Goal: Check status: Check status

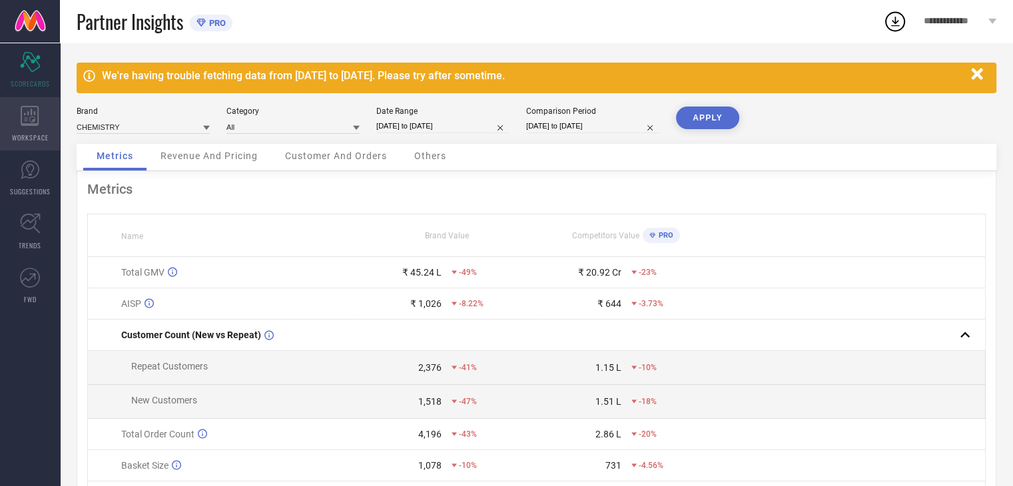
click at [31, 121] on icon at bounding box center [30, 116] width 19 height 20
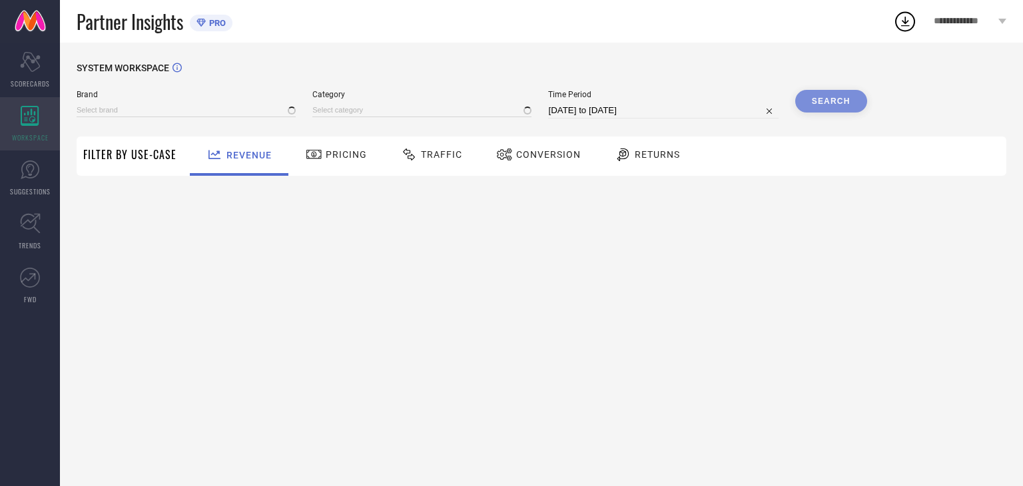
type input "CHEMISTRY"
type input "All"
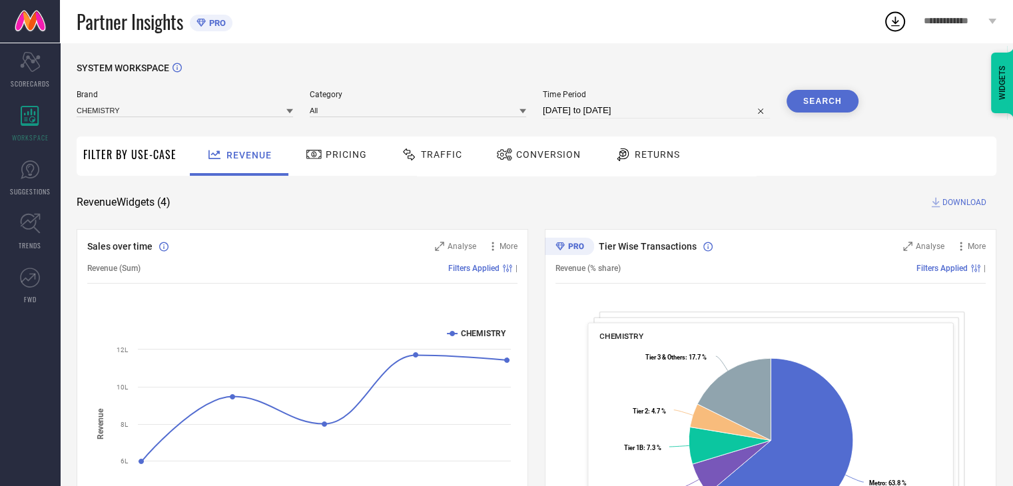
click at [426, 165] on div "Traffic" at bounding box center [432, 154] width 68 height 23
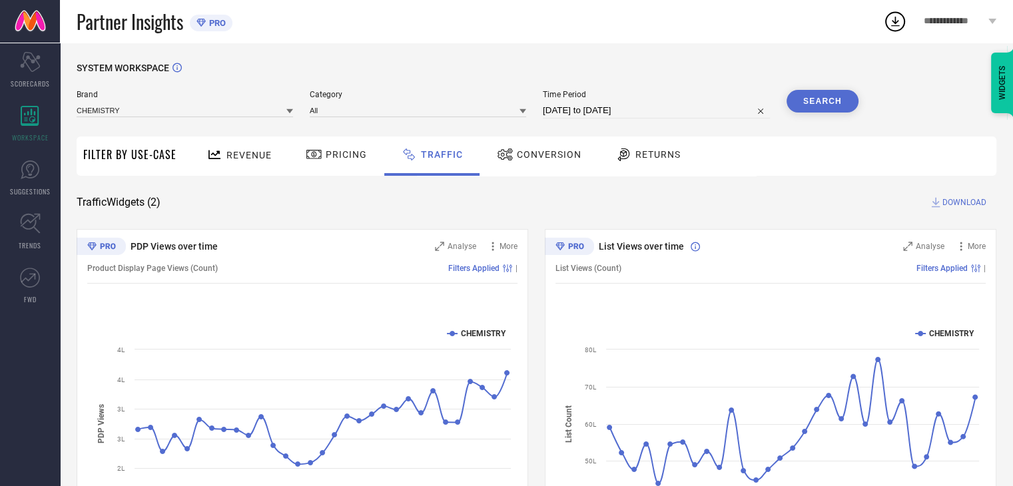
select select "7"
select select "2025"
select select "8"
select select "2025"
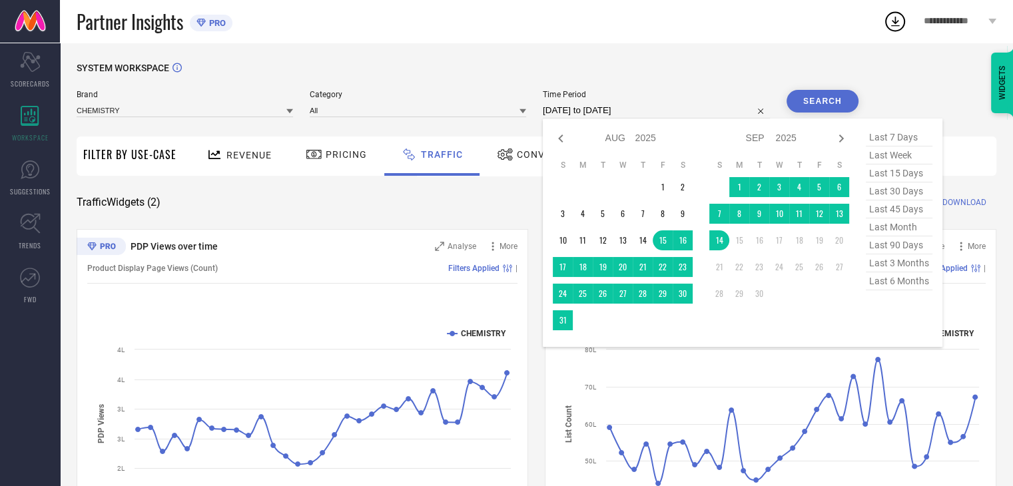
click at [701, 112] on input "[DATE] to [DATE]" at bounding box center [656, 111] width 227 height 16
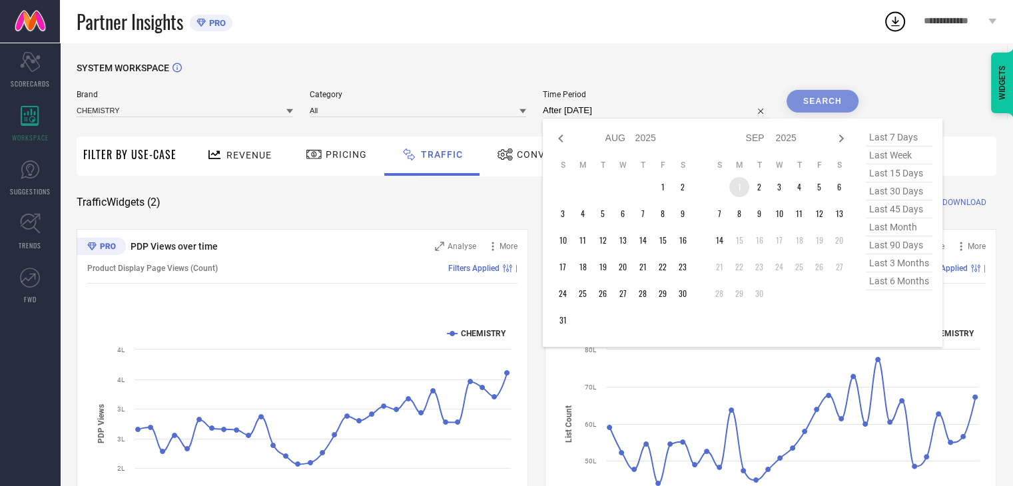
click at [738, 185] on td "1" at bounding box center [739, 187] width 20 height 20
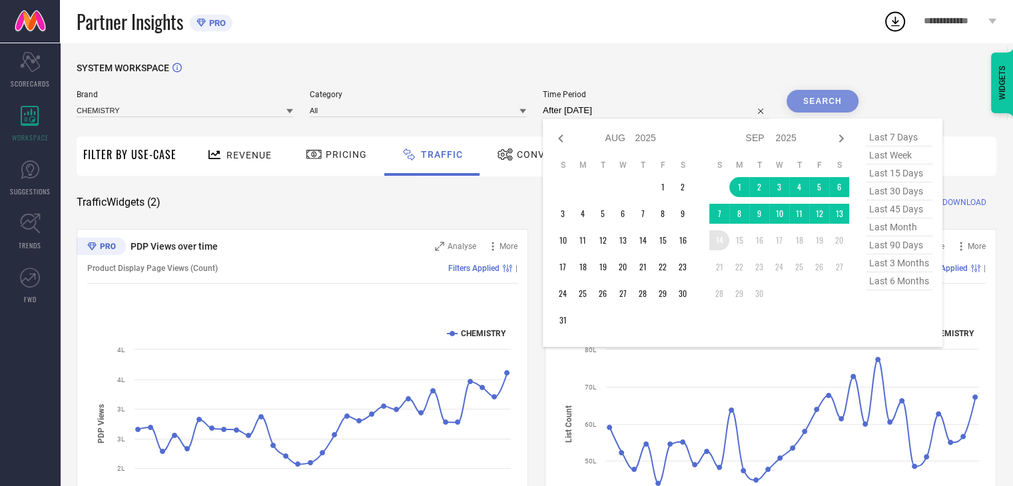
type input "[DATE] to [DATE]"
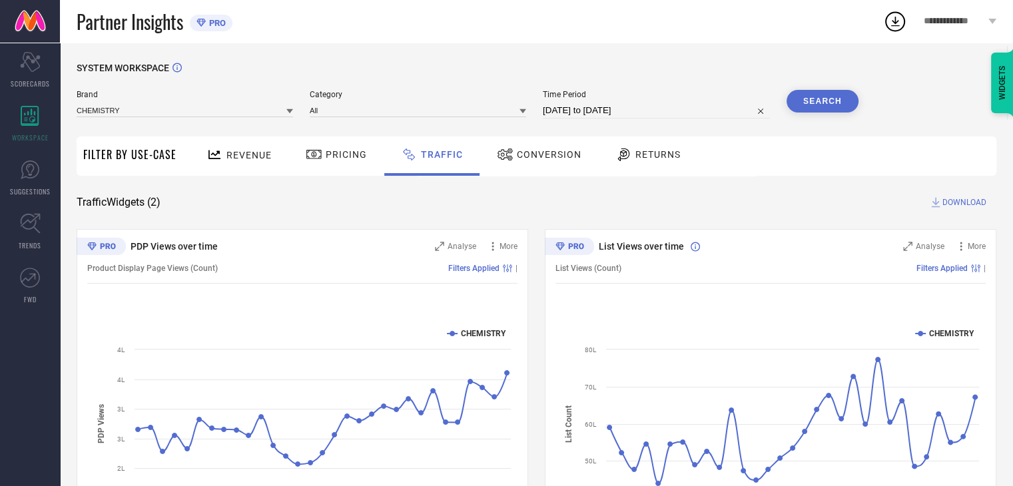
click at [823, 99] on button "Search" at bounding box center [823, 101] width 72 height 23
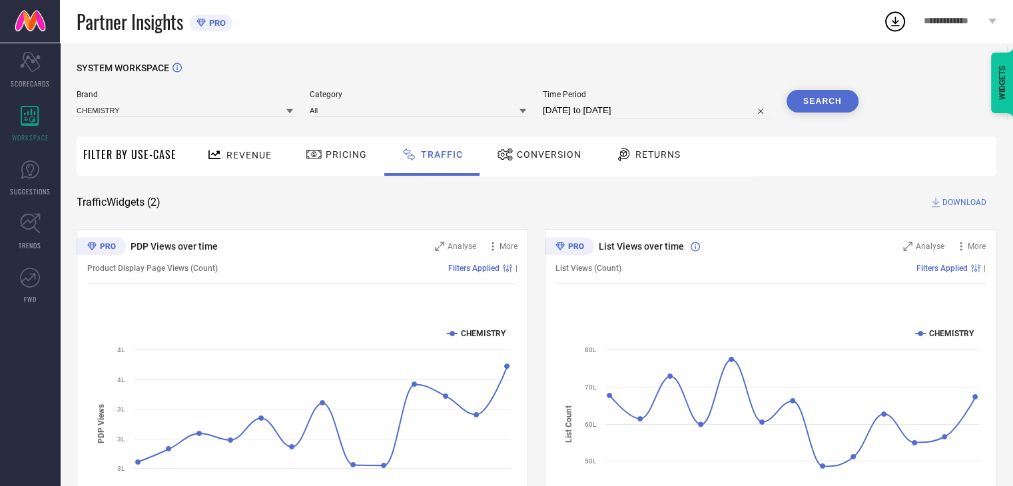
select select "8"
select select "2025"
select select "9"
select select "2025"
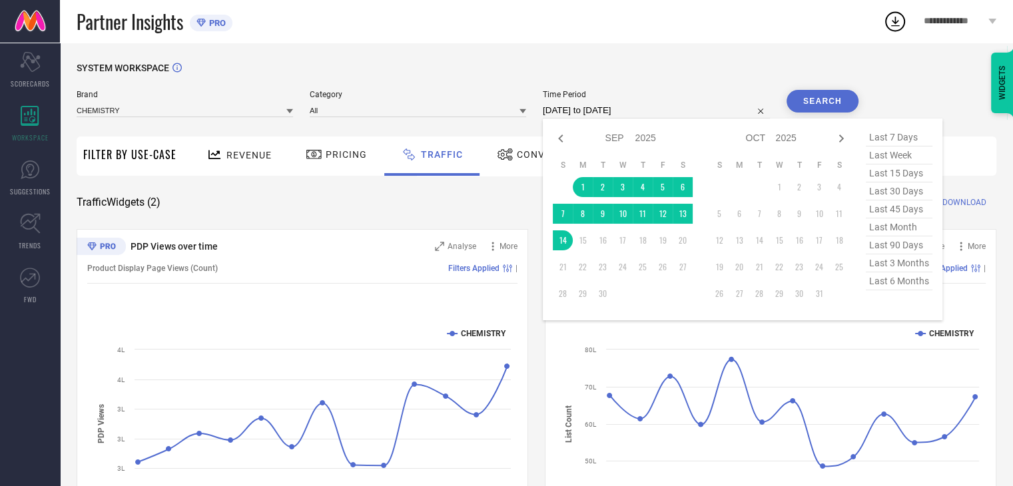
click at [700, 113] on input "[DATE] to [DATE]" at bounding box center [656, 111] width 227 height 16
click at [562, 139] on icon at bounding box center [560, 139] width 5 height 8
select select "7"
select select "2025"
select select "8"
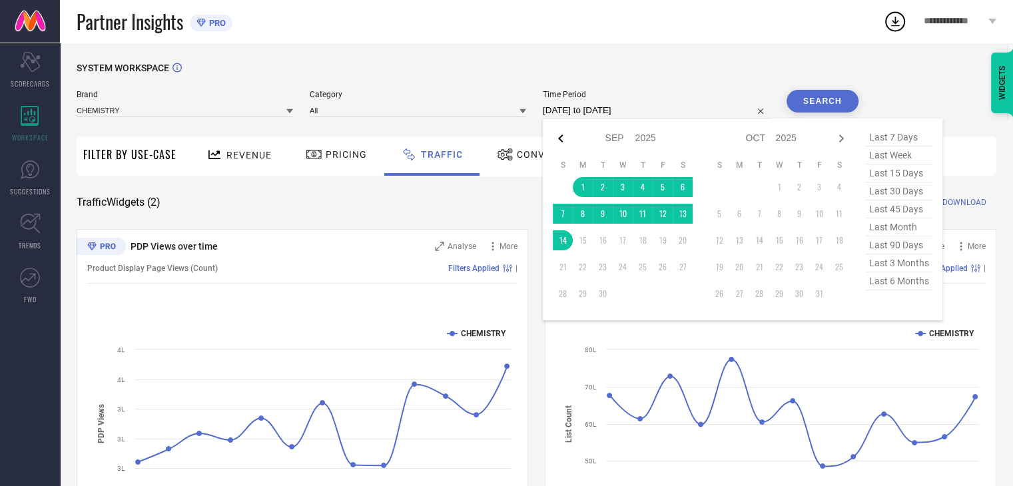
select select "2025"
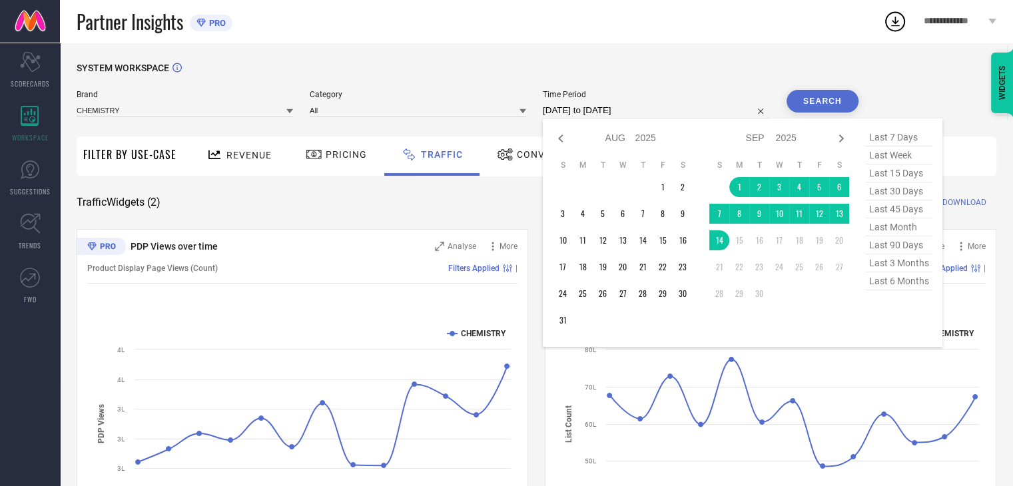
click at [562, 139] on icon at bounding box center [560, 139] width 5 height 8
select select "6"
select select "2025"
select select "7"
select select "2025"
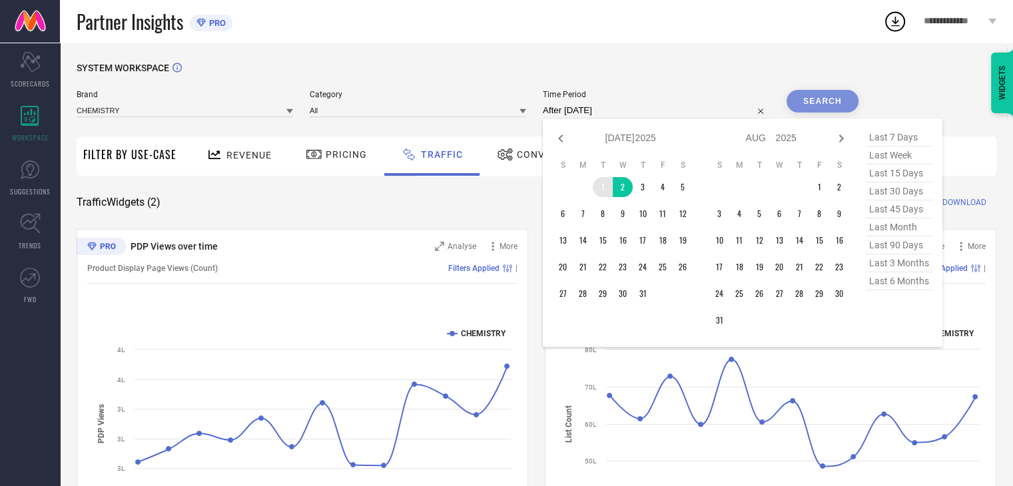
click at [614, 190] on td "2" at bounding box center [623, 187] width 20 height 20
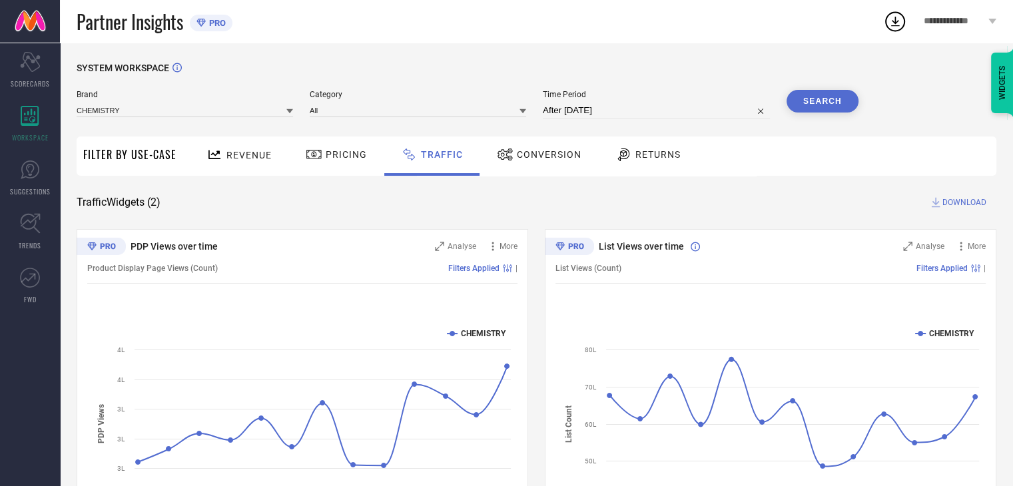
type input "[DATE] to [DATE]"
click at [578, 99] on span "Time Period" at bounding box center [656, 94] width 227 height 9
click at [580, 110] on input "[DATE] to [DATE]" at bounding box center [656, 111] width 227 height 16
select select "6"
select select "2025"
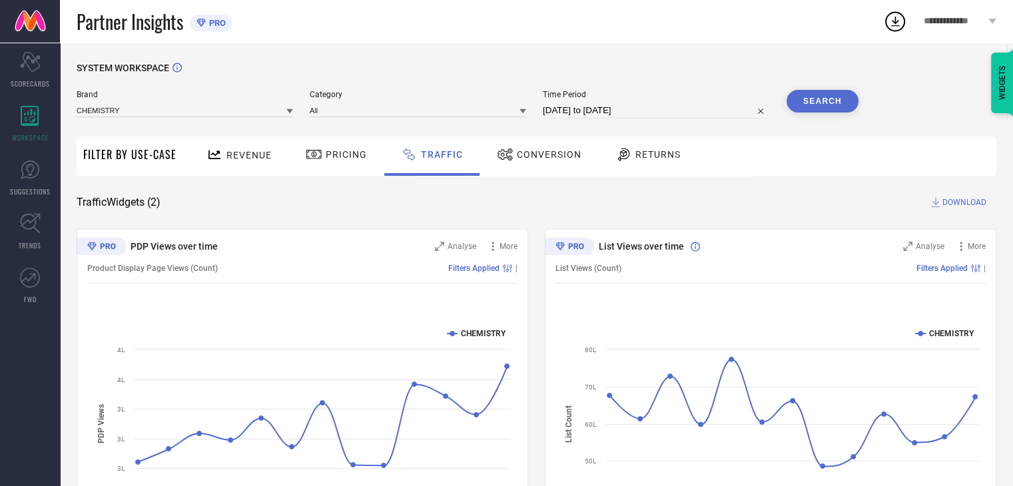
select select "7"
select select "2025"
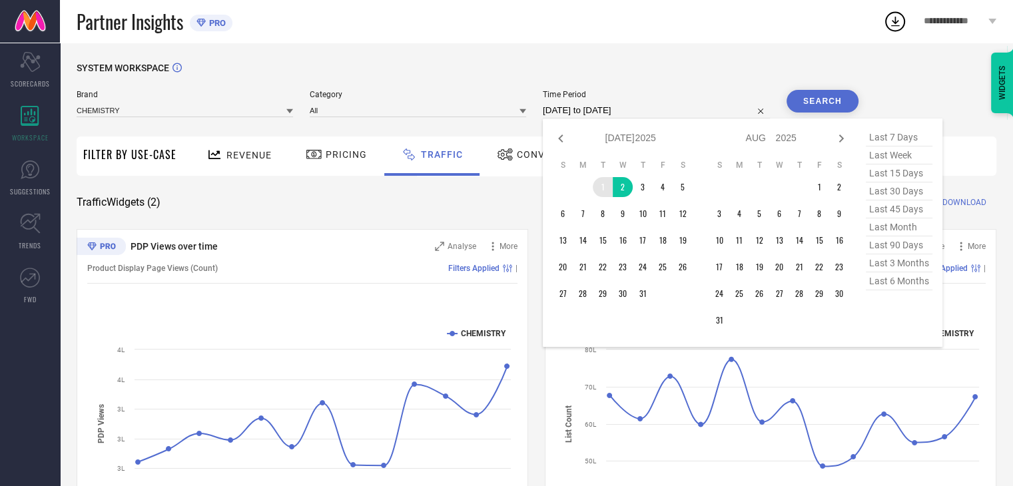
type input "After [DATE]"
click at [601, 192] on td "1" at bounding box center [603, 187] width 20 height 20
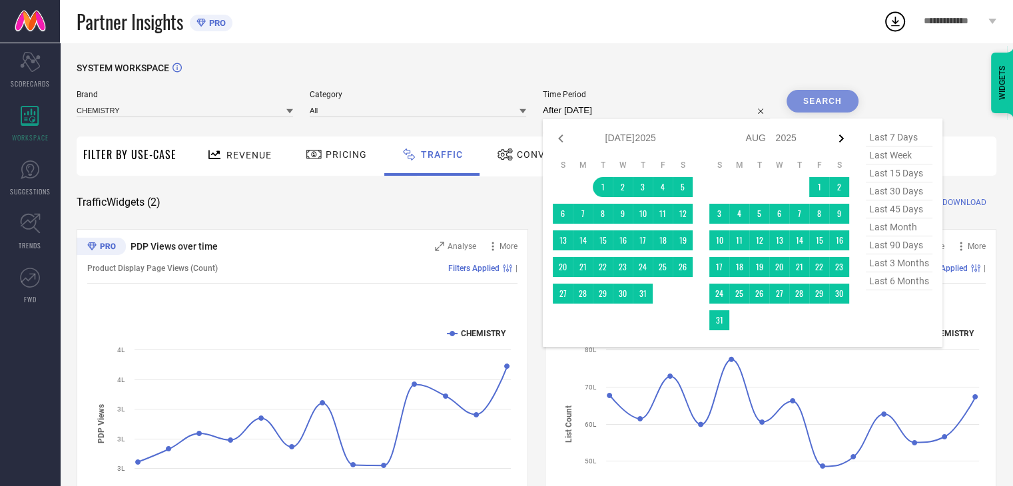
click at [844, 139] on icon at bounding box center [841, 139] width 5 height 8
select select "7"
select select "2025"
select select "8"
select select "2025"
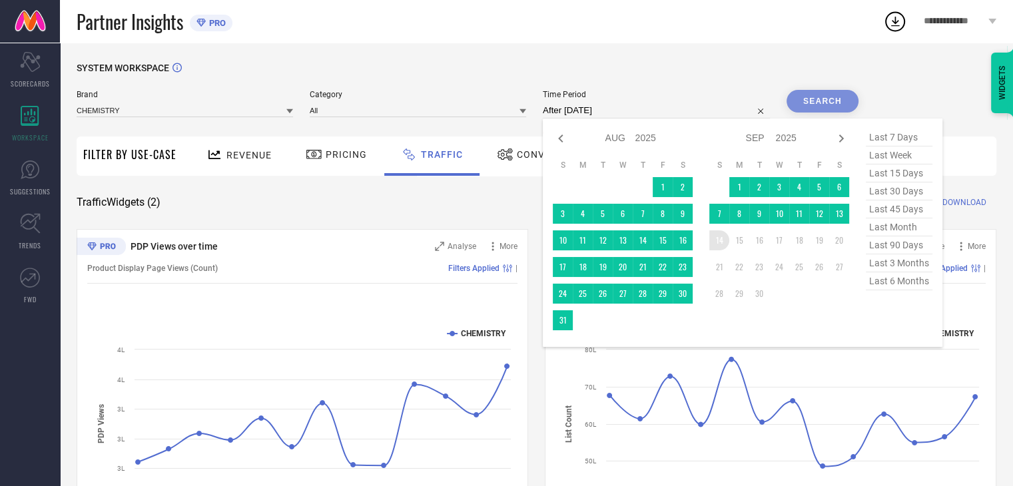
type input "[DATE] to [DATE]"
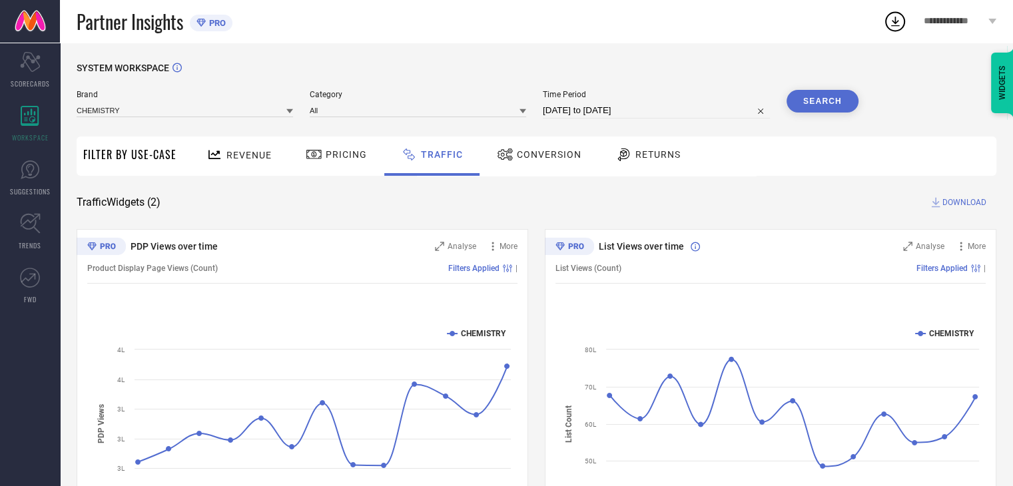
click at [823, 109] on button "Search" at bounding box center [823, 101] width 72 height 23
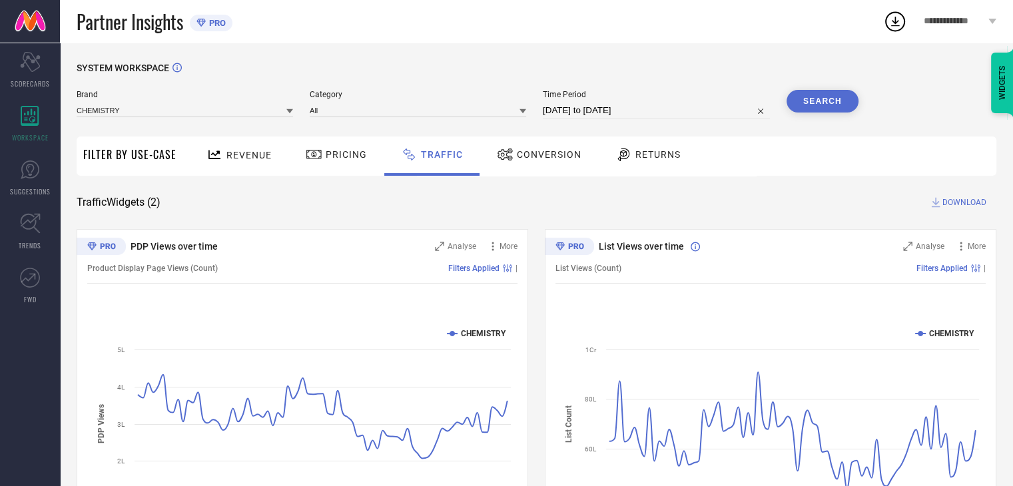
scroll to position [97, 0]
